Goal: Transaction & Acquisition: Download file/media

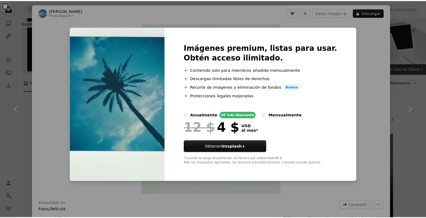
scroll to position [224, 0]
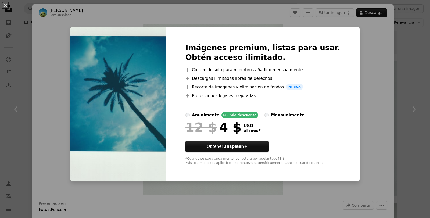
click at [52, 27] on div "An X shape Imágenes premium, listas para usar. Obtén acceso ilimitado. A plus s…" at bounding box center [215, 109] width 430 height 218
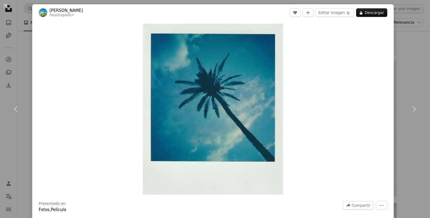
click at [8, 13] on div "An X shape Chevron left Chevron right [PERSON_NAME] Para Unsplash+ A heart A pl…" at bounding box center [215, 109] width 430 height 218
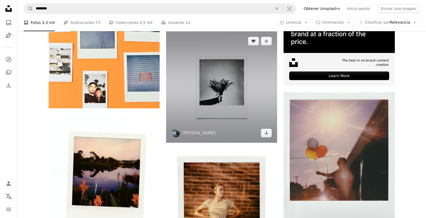
scroll to position [179, 0]
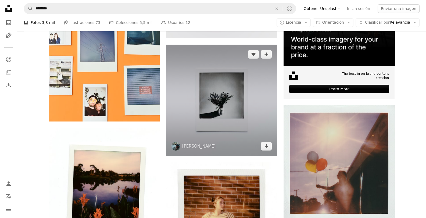
click at [226, 115] on img at bounding box center [221, 100] width 111 height 111
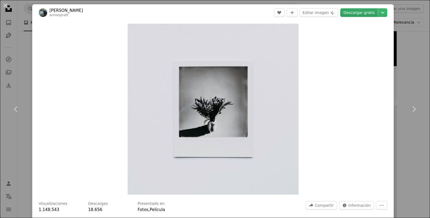
click at [362, 11] on link "Descargar gratis" at bounding box center [360, 12] width 38 height 9
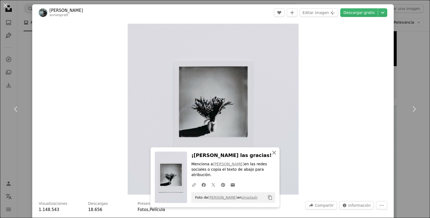
click at [273, 156] on icon "An X shape" at bounding box center [274, 153] width 6 height 6
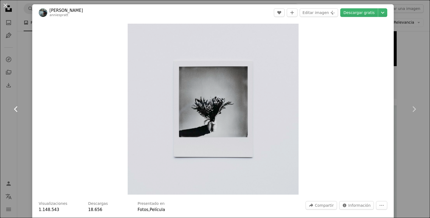
click at [12, 104] on link "Chevron left" at bounding box center [16, 109] width 32 height 52
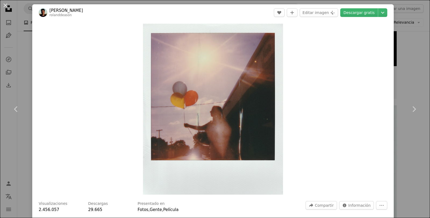
click at [302, 55] on div "Zoom in" at bounding box center [213, 109] width 362 height 176
click at [361, 13] on link "Descargar gratis" at bounding box center [360, 12] width 38 height 9
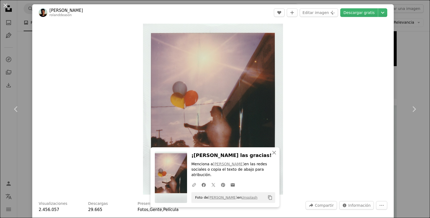
click at [401, 49] on div "An X shape Chevron left Chevron right An X shape Cerrar ¡[PERSON_NAME] las grac…" at bounding box center [215, 109] width 430 height 218
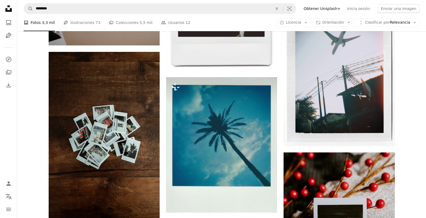
scroll to position [403, 0]
